Goal: Task Accomplishment & Management: Manage account settings

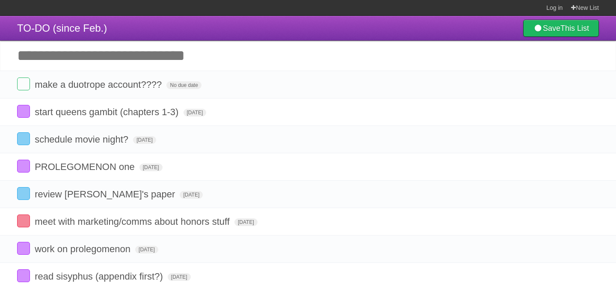
click at [223, 68] on input "Add another task" at bounding box center [308, 56] width 616 height 30
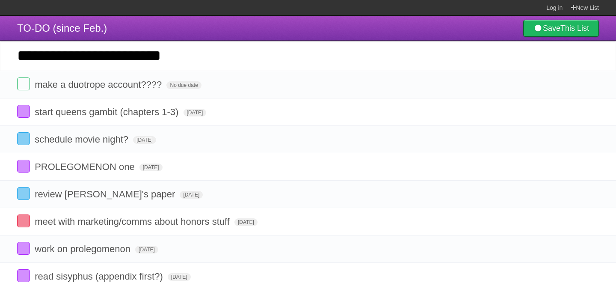
type input "**********"
click input "*********" at bounding box center [0, 0] width 0 height 0
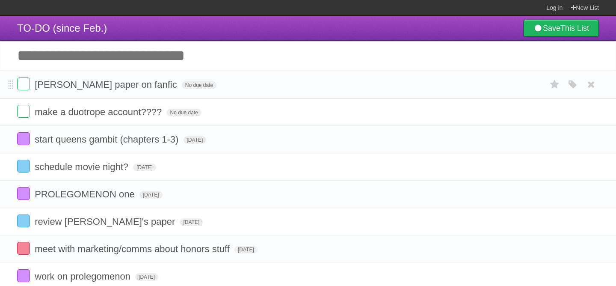
click at [159, 78] on li "[PERSON_NAME] paper on fanfic No due date White Red Blue Green Purple Orange" at bounding box center [308, 85] width 616 height 28
click at [159, 83] on form "[PERSON_NAME] paper on fanfic No due date White Red Blue Green Purple Orange" at bounding box center [308, 84] width 582 height 14
click at [182, 89] on span "No due date" at bounding box center [199, 85] width 35 height 8
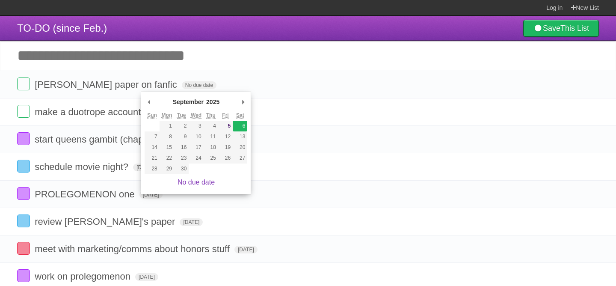
type span "[DATE]"
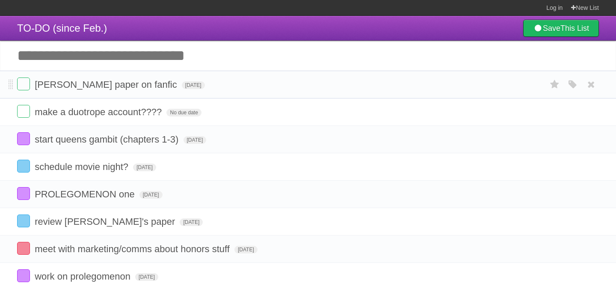
click at [565, 85] on div "White Red Blue Green Purple Orange" at bounding box center [573, 84] width 16 height 14
click at [567, 85] on div "White Red Blue Green Purple Orange" at bounding box center [573, 84] width 16 height 14
click at [570, 85] on icon "button" at bounding box center [573, 84] width 12 height 11
click at [529, 88] on div "White Red Blue Green Purple Orange" at bounding box center [516, 86] width 86 height 12
click at [526, 88] on label "Purple" at bounding box center [523, 84] width 9 height 9
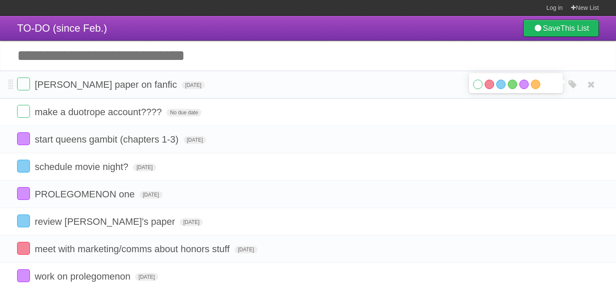
click at [312, 90] on form "[PERSON_NAME] paper on fanfic [DATE] White Red Blue Green Purple Orange" at bounding box center [308, 84] width 582 height 14
drag, startPoint x: 8, startPoint y: 85, endPoint x: 9, endPoint y: 100, distance: 15.0
click at [9, 98] on li "[PERSON_NAME] paper on fanfic [DATE] White Red Blue Green Purple Orange" at bounding box center [308, 85] width 616 height 28
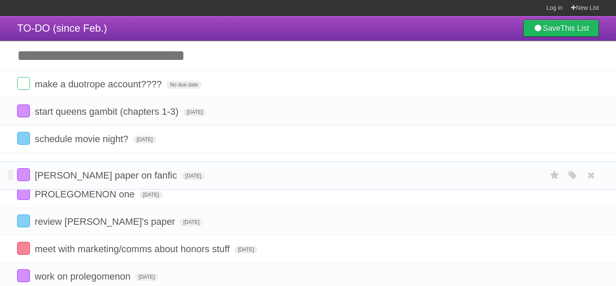
drag, startPoint x: 9, startPoint y: 84, endPoint x: 1, endPoint y: 174, distance: 90.3
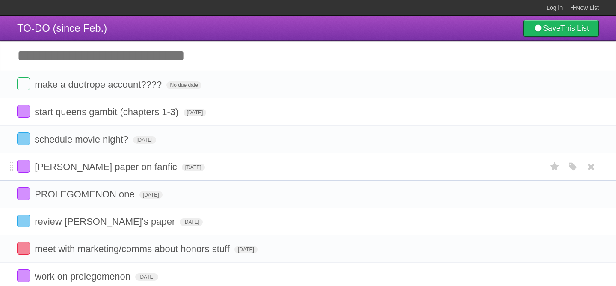
click at [207, 170] on form "[PERSON_NAME] paper on fanfic [DATE] White Red Blue Green Purple Orange" at bounding box center [308, 167] width 582 height 14
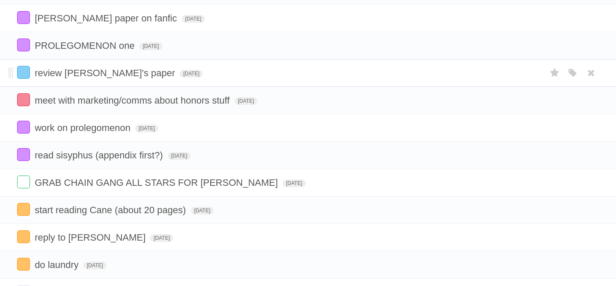
scroll to position [146, 0]
